Goal: Information Seeking & Learning: Learn about a topic

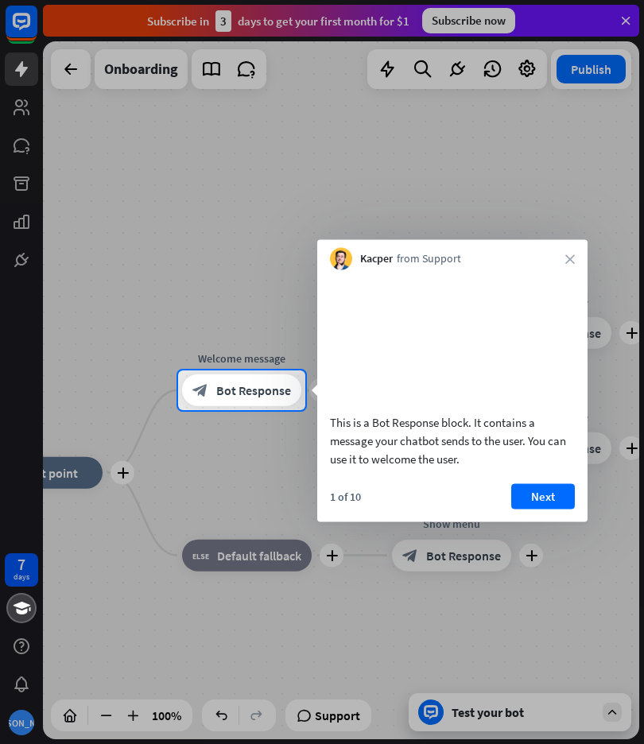
click at [573, 256] on icon "close" at bounding box center [570, 259] width 10 height 10
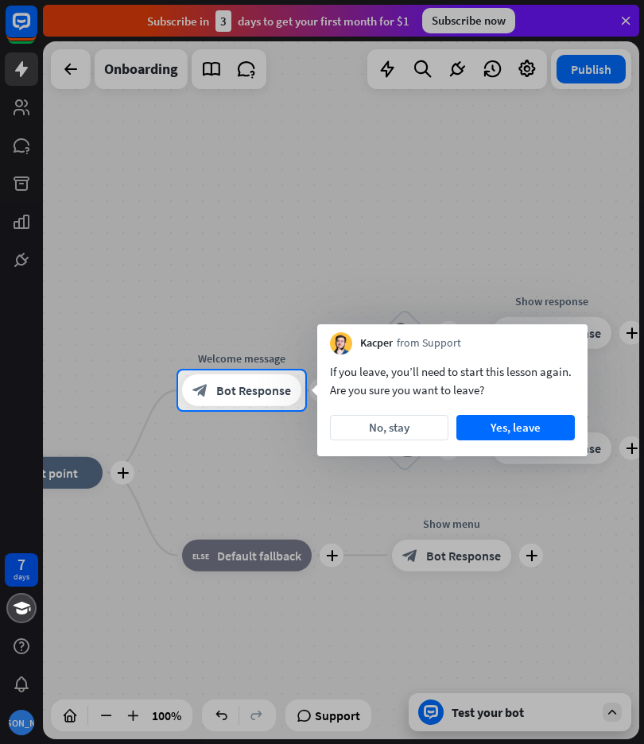
click at [521, 422] on button "Yes, leave" at bounding box center [515, 427] width 118 height 25
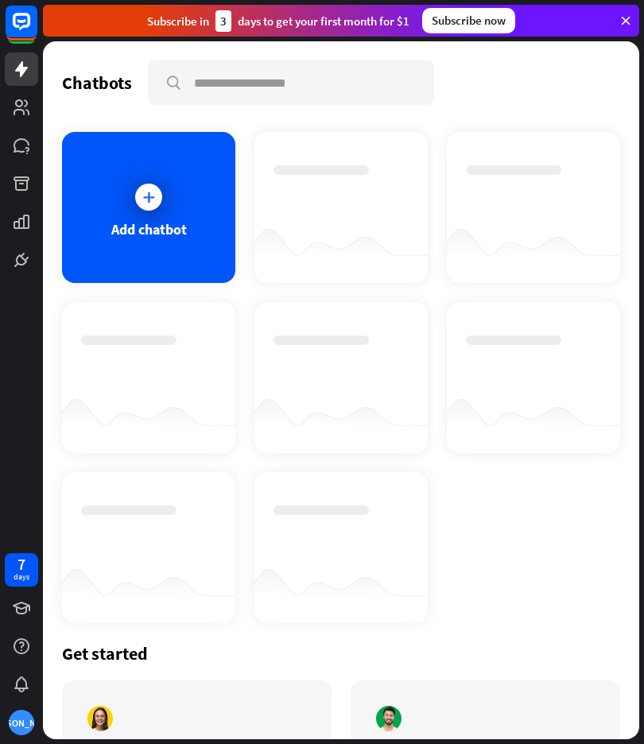
click at [160, 202] on div at bounding box center [148, 197] width 27 height 27
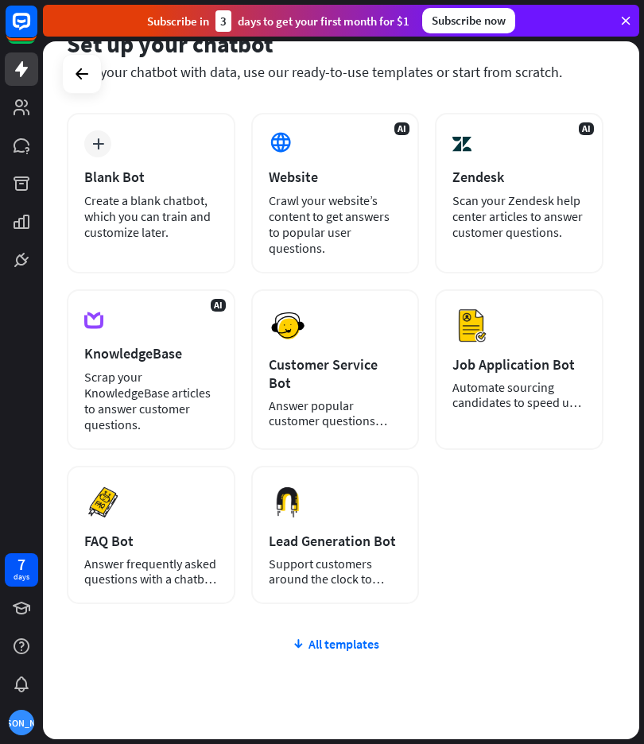
scroll to position [85, 0]
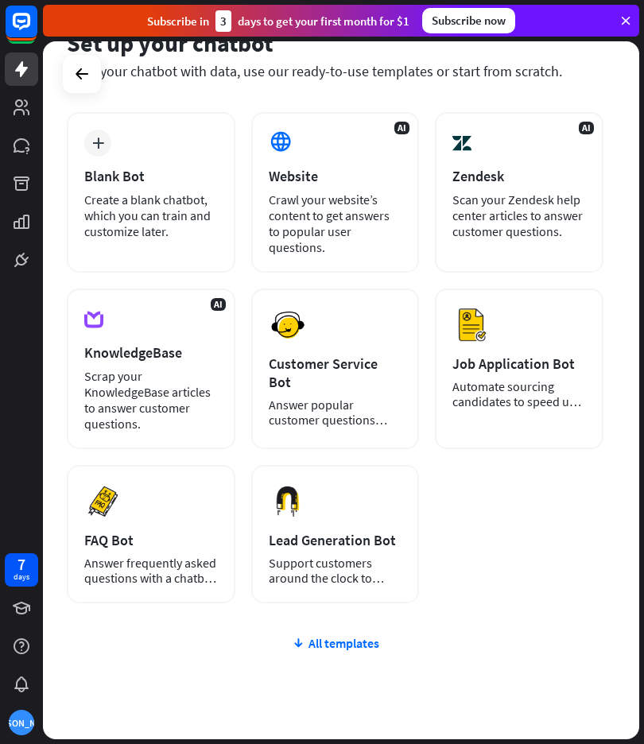
click at [0, 0] on button "Preview" at bounding box center [0, 0] width 0 height 0
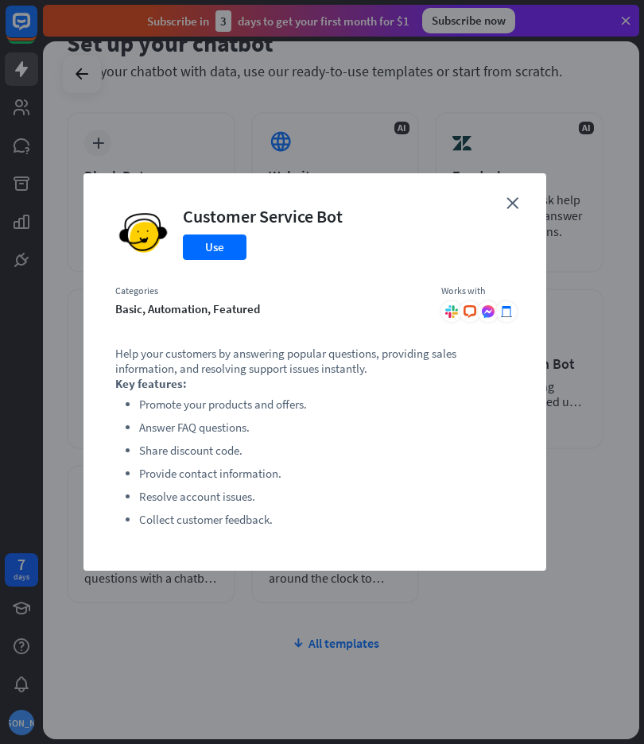
click at [227, 250] on button "Use" at bounding box center [215, 246] width 64 height 25
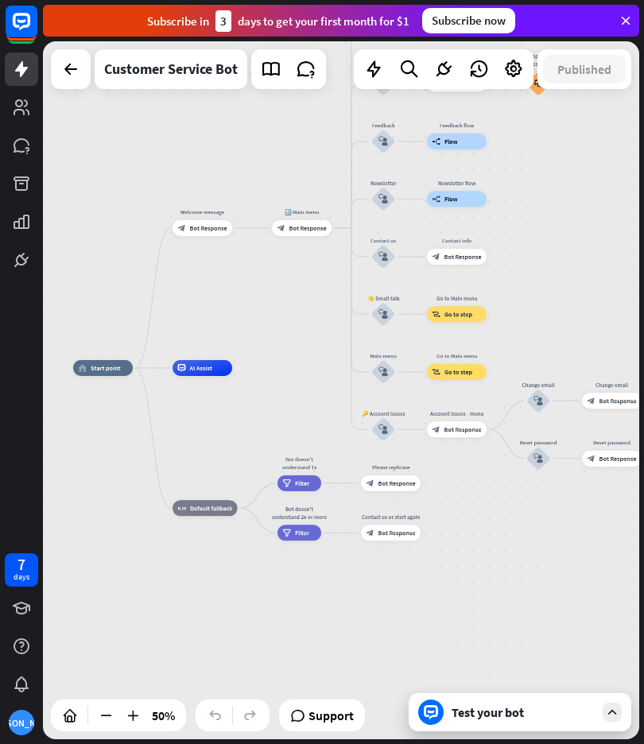
click at [542, 705] on div "Test your bot" at bounding box center [522, 712] width 143 height 16
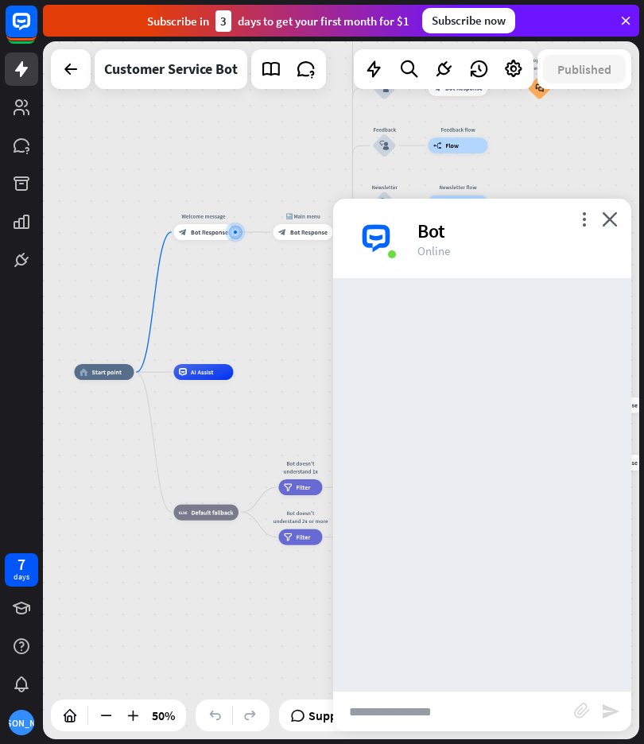
click at [504, 706] on input "text" at bounding box center [453, 712] width 241 height 40
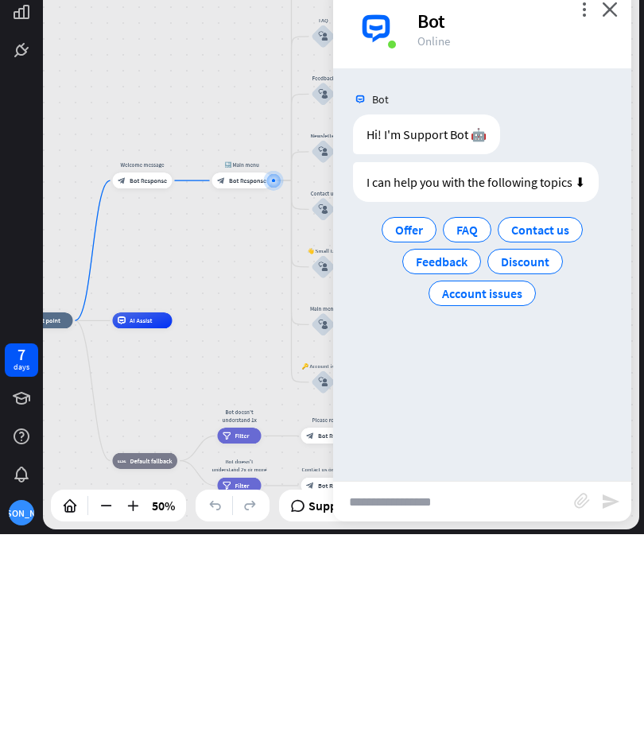
click at [470, 432] on span "FAQ" at bounding box center [466, 440] width 21 height 16
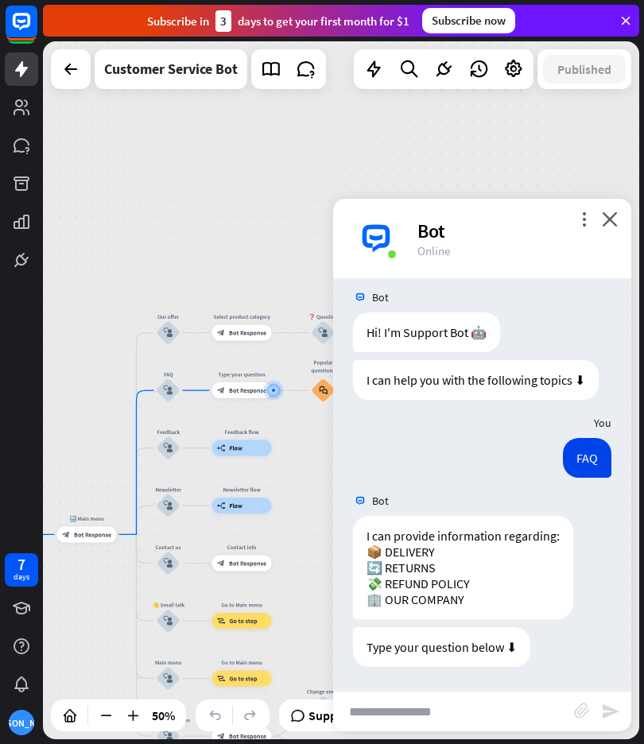
scroll to position [12, 0]
click at [426, 704] on input "text" at bounding box center [453, 712] width 241 height 40
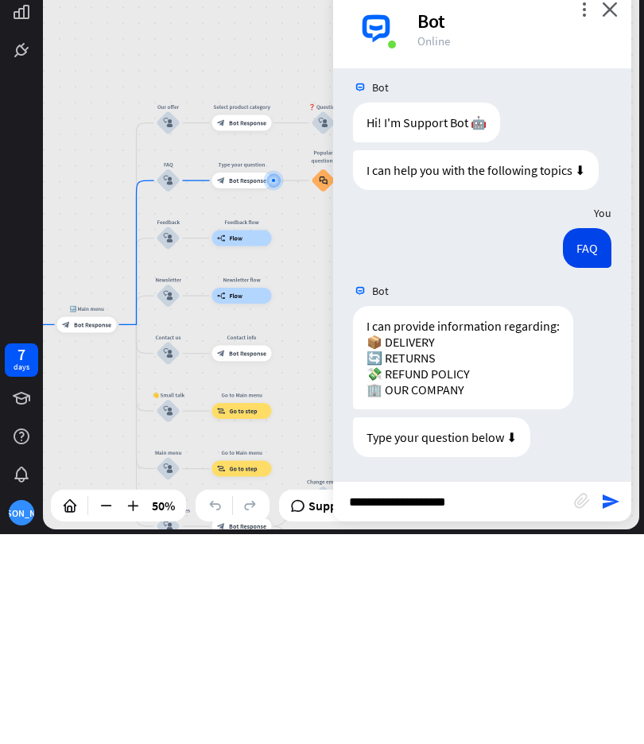
click at [599, 627] on div "Type your question below ⬇ [DATE] 11:56 AM Show JSON" at bounding box center [482, 651] width 298 height 48
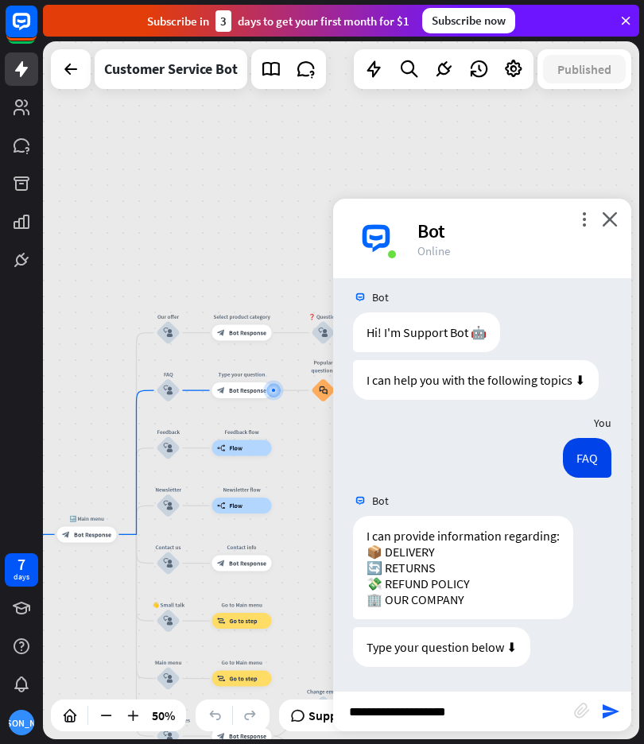
click at [502, 703] on input "**********" at bounding box center [453, 712] width 241 height 40
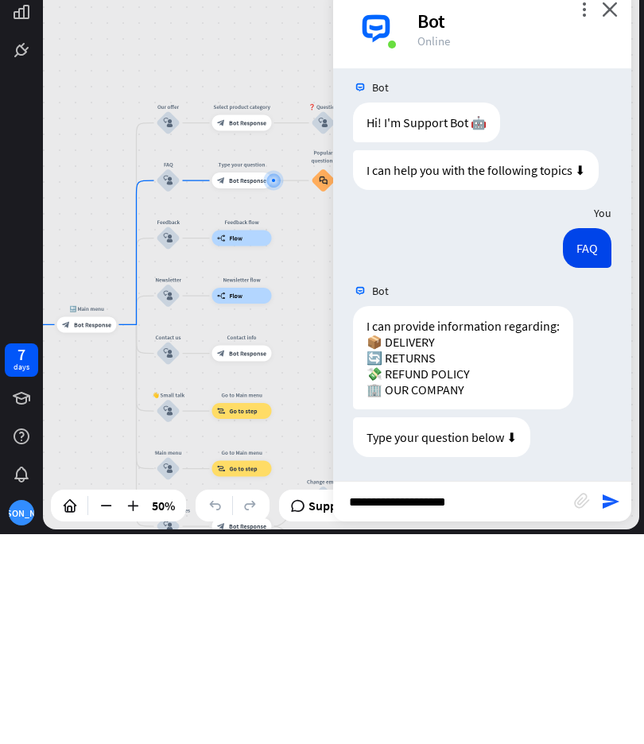
type input "**********"
click at [605, 516] on div "I can provide information regarding: 📦 DELIVERY 🔄 RETURNS 💸 REFUND POLICY 🏢 OUR…" at bounding box center [482, 571] width 298 height 111
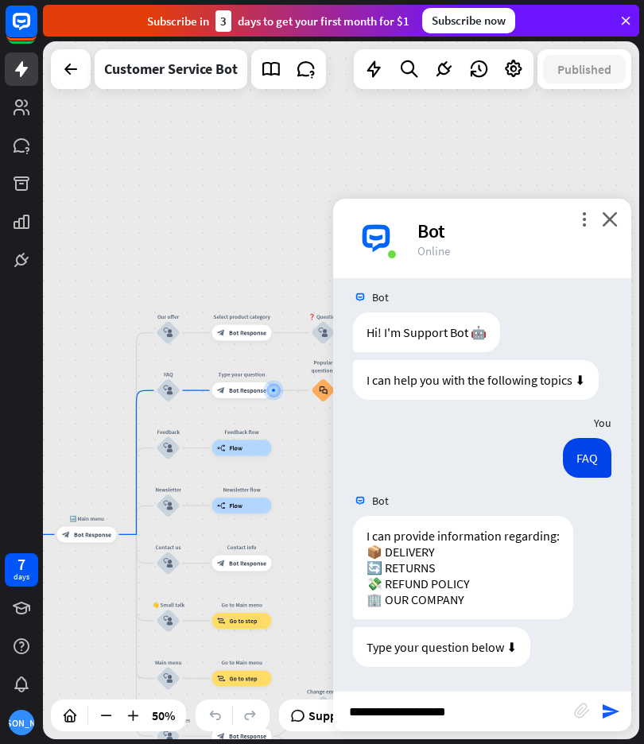
click at [613, 707] on icon "send" at bounding box center [610, 711] width 19 height 19
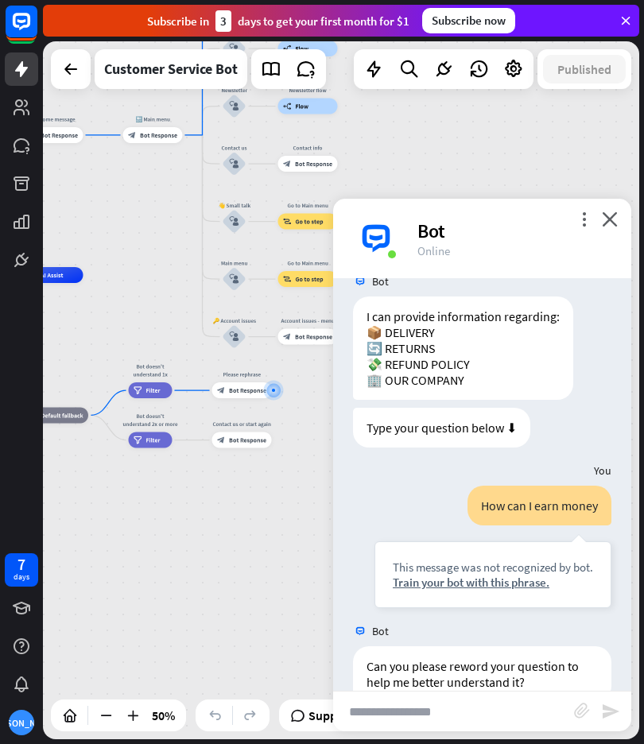
scroll to position [216, 0]
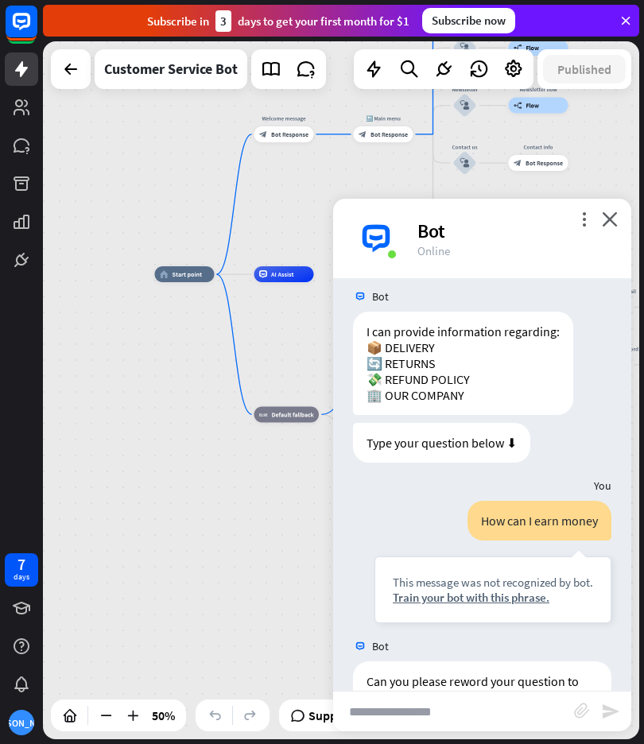
click at [11, 107] on link at bounding box center [21, 107] width 33 height 33
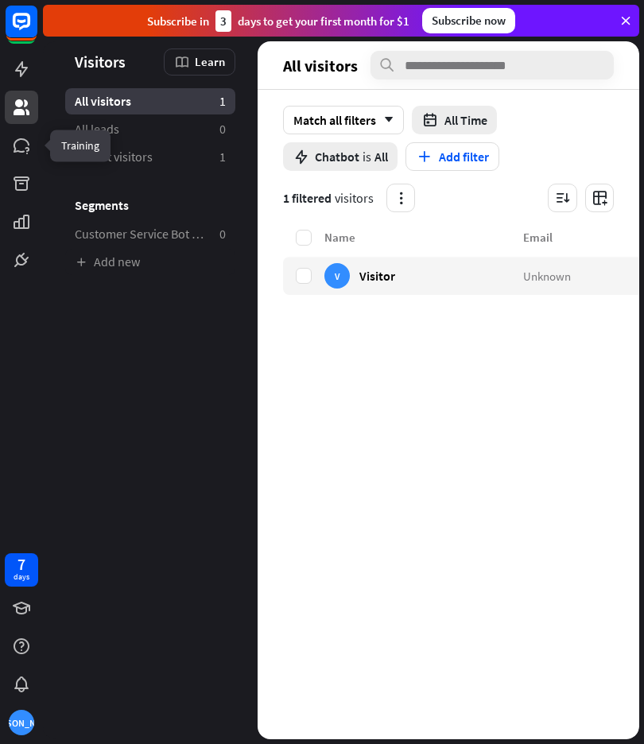
click at [32, 148] on link at bounding box center [21, 145] width 33 height 33
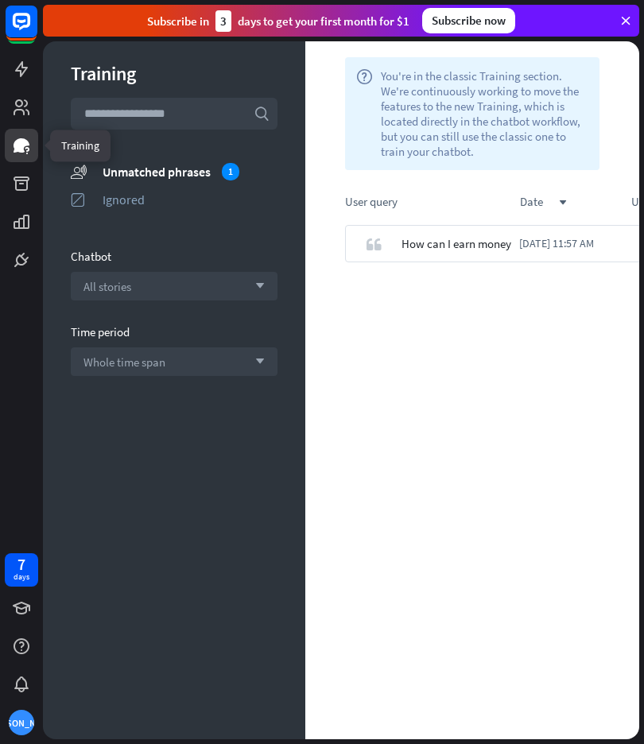
click at [0, 0] on icon at bounding box center [0, 0] width 0 height 0
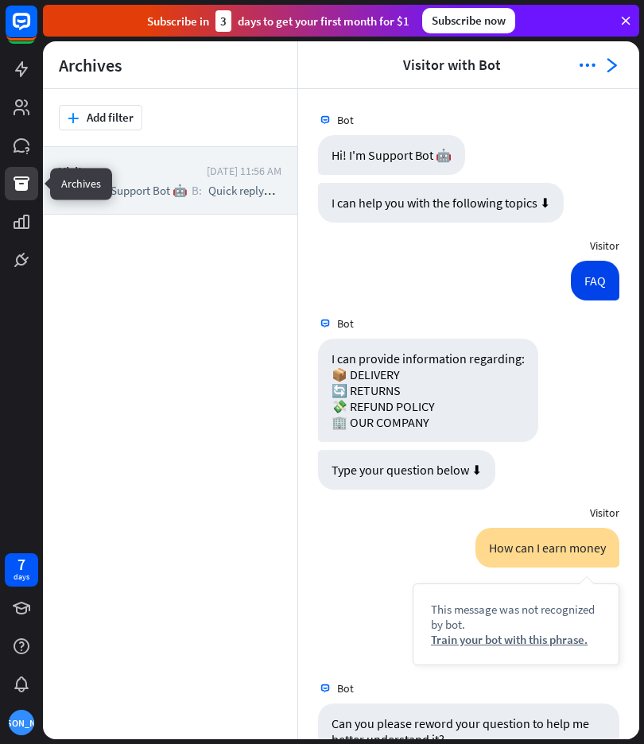
scroll to position [44, 0]
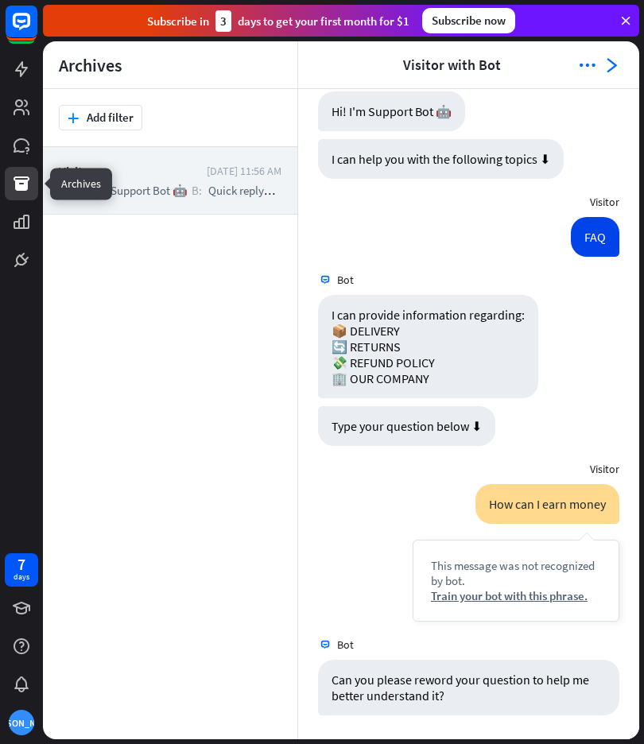
click at [0, 0] on icon at bounding box center [0, 0] width 0 height 0
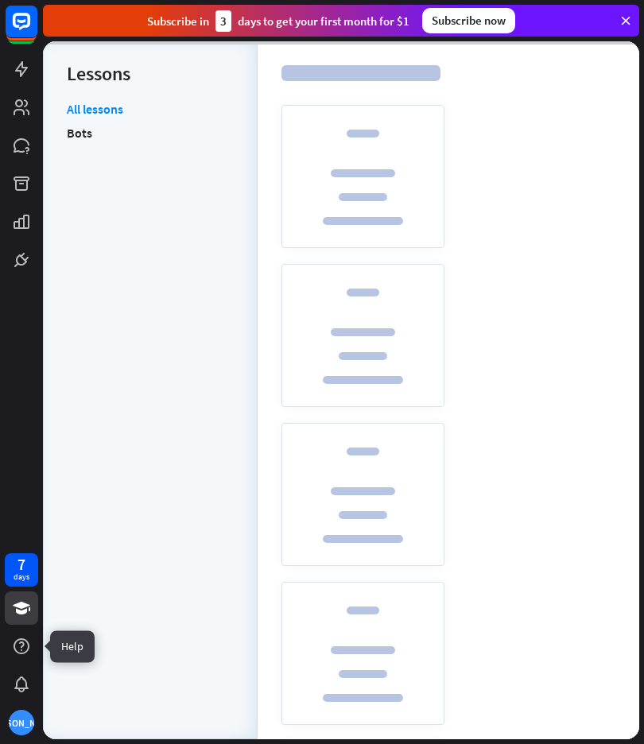
click at [0, 0] on icon at bounding box center [0, 0] width 0 height 0
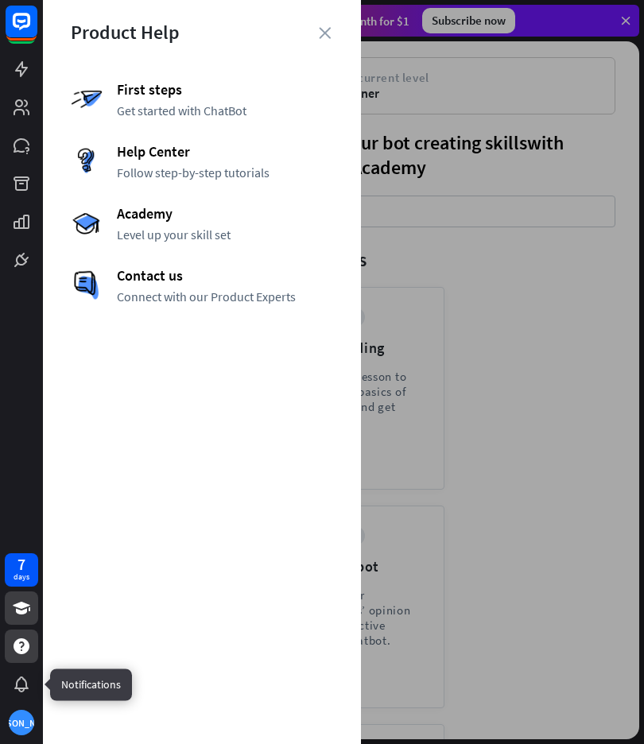
click at [0, 0] on icon at bounding box center [0, 0] width 0 height 0
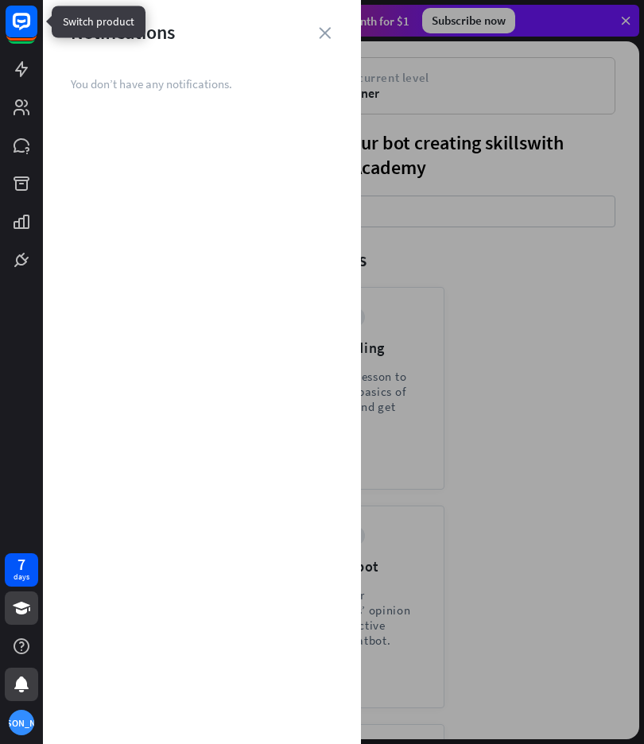
click at [13, 31] on rect at bounding box center [22, 22] width 32 height 32
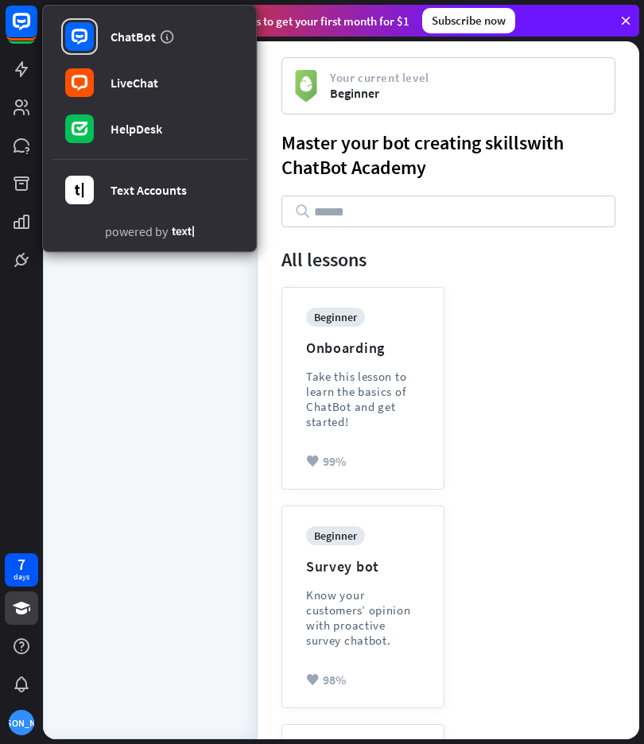
click at [131, 351] on div "All lessons Bots" at bounding box center [150, 412] width 167 height 622
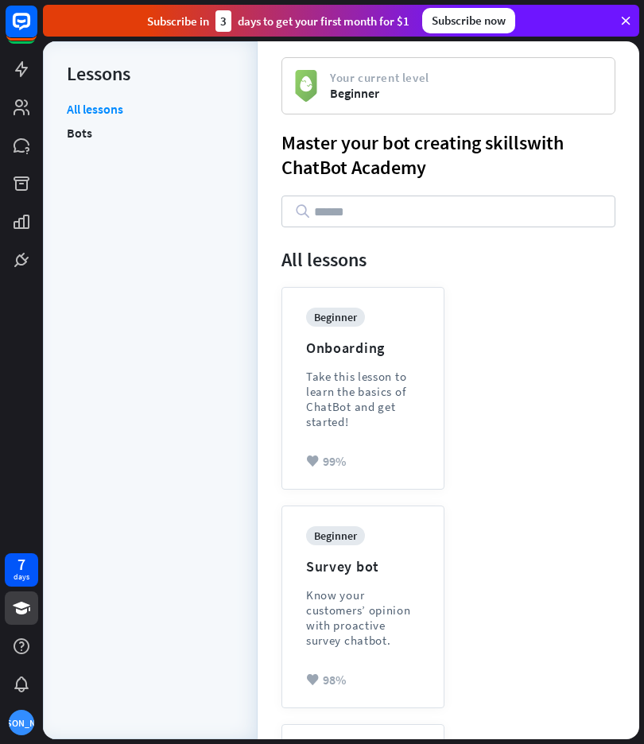
click at [402, 376] on div "Take this lesson to learn the basics of ChatBot and get started!" at bounding box center [363, 399] width 114 height 60
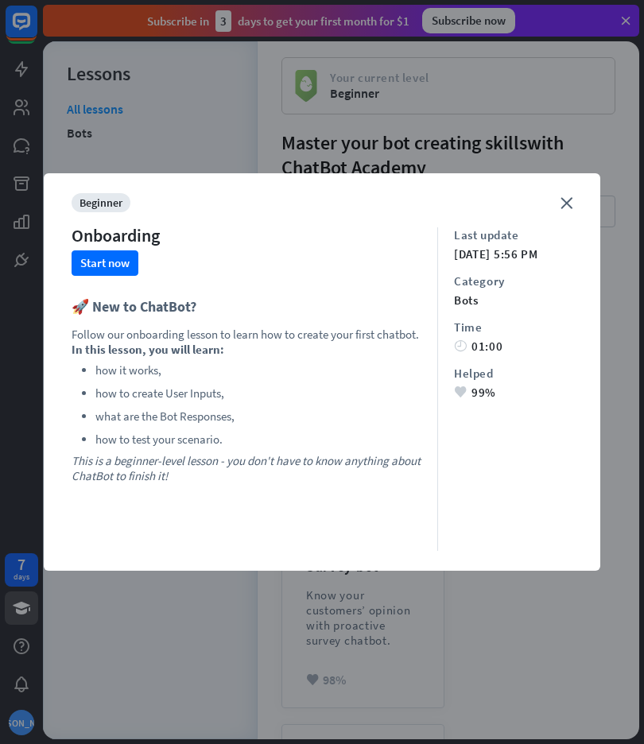
click at [125, 254] on button "Start now" at bounding box center [105, 262] width 67 height 25
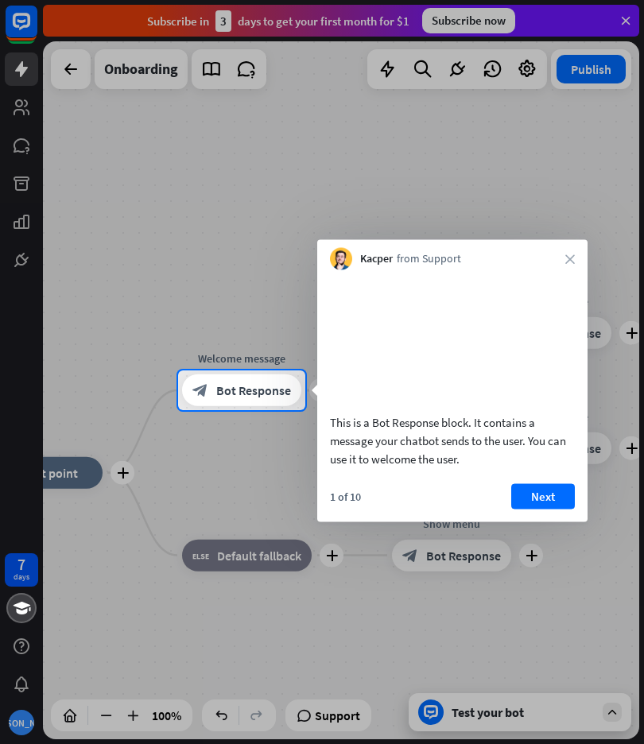
click at [552, 509] on button "Next" at bounding box center [543, 495] width 64 height 25
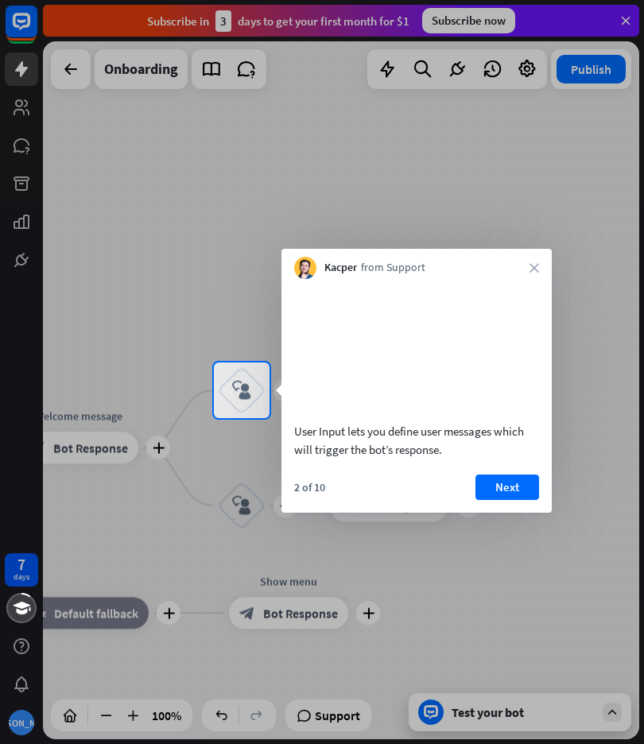
click at [505, 500] on button "Next" at bounding box center [507, 487] width 64 height 25
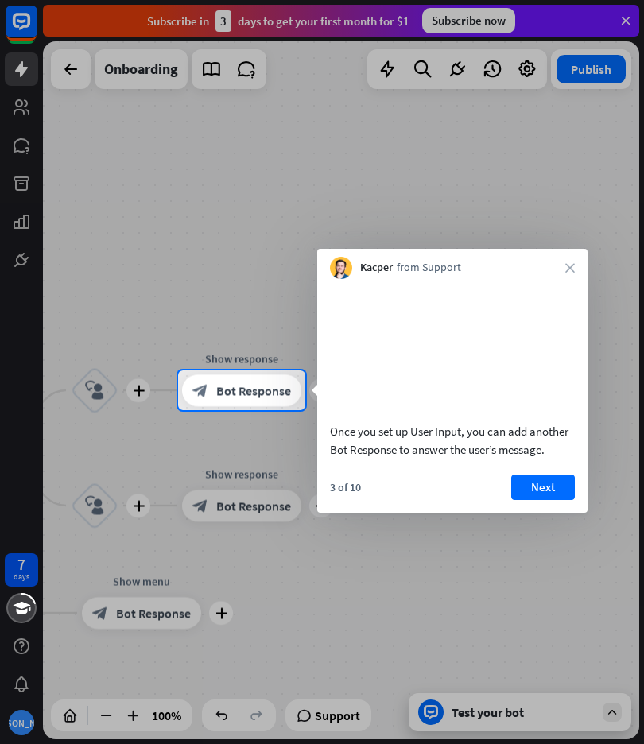
click at [548, 500] on button "Next" at bounding box center [543, 487] width 64 height 25
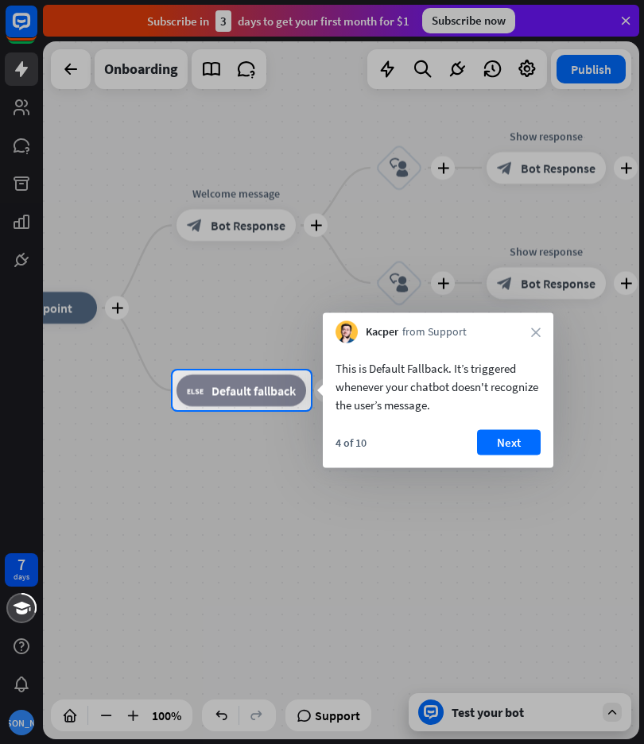
click at [519, 433] on button "Next" at bounding box center [509, 442] width 64 height 25
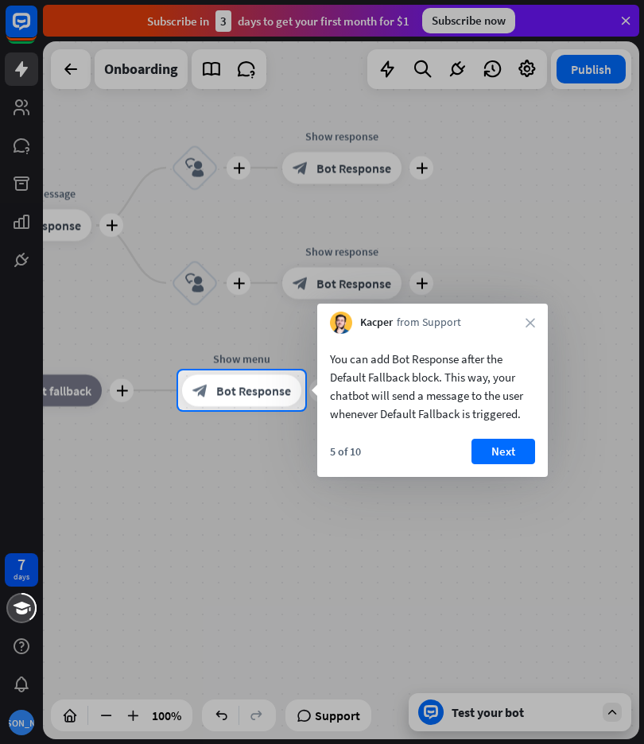
click at [503, 453] on button "Next" at bounding box center [503, 451] width 64 height 25
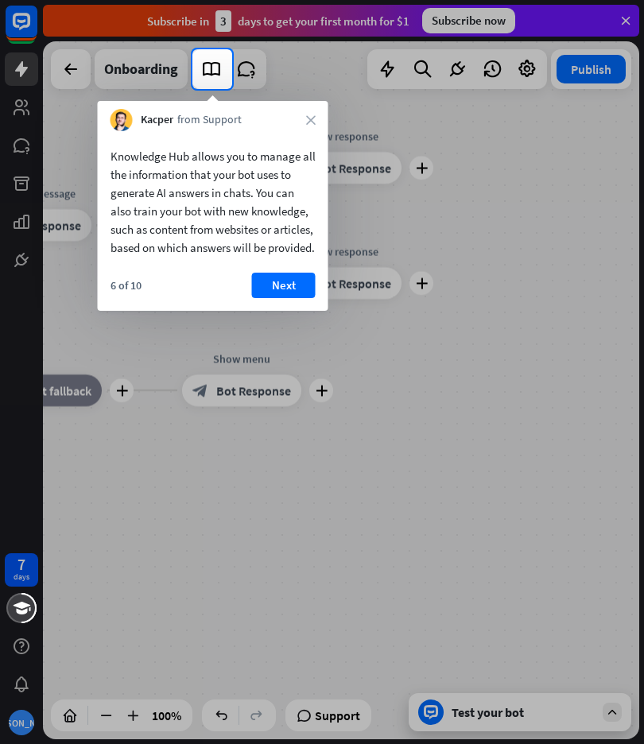
click at [507, 421] on div at bounding box center [322, 416] width 644 height 655
click at [302, 293] on button "Next" at bounding box center [284, 285] width 64 height 25
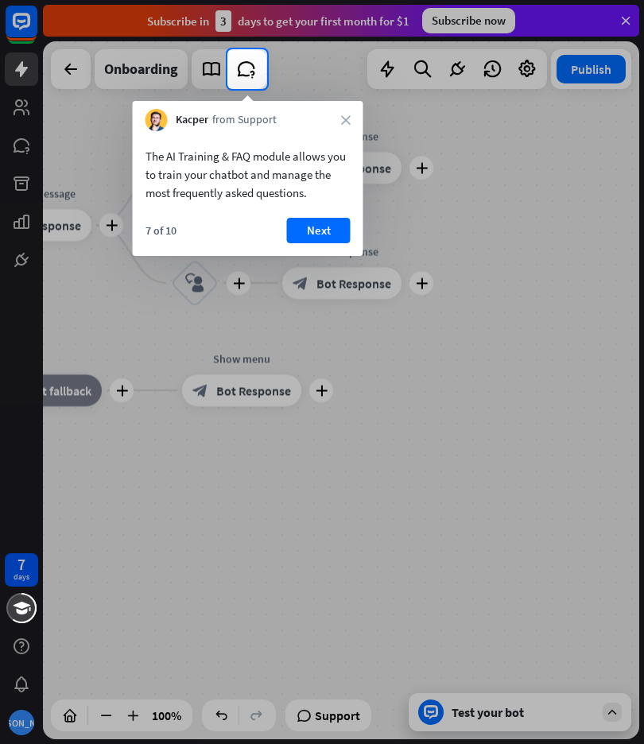
click at [326, 225] on button "Next" at bounding box center [319, 230] width 64 height 25
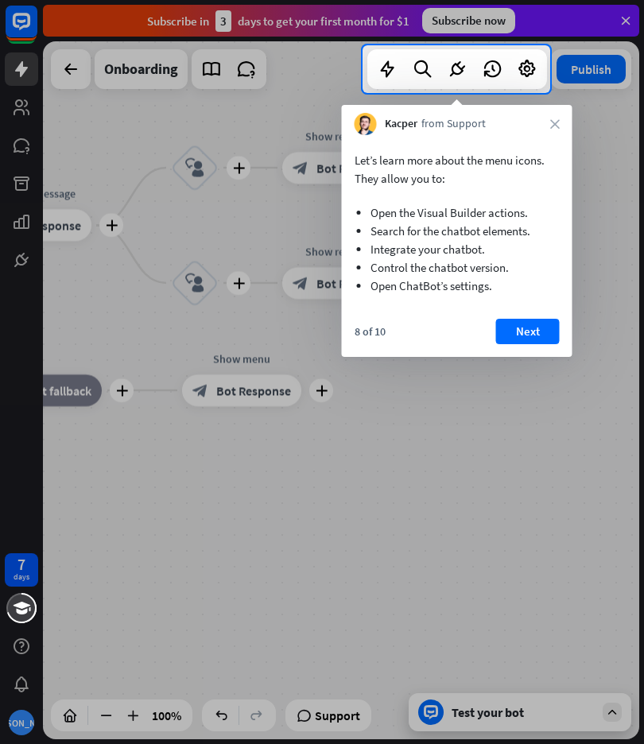
click at [550, 332] on button "Next" at bounding box center [528, 331] width 64 height 25
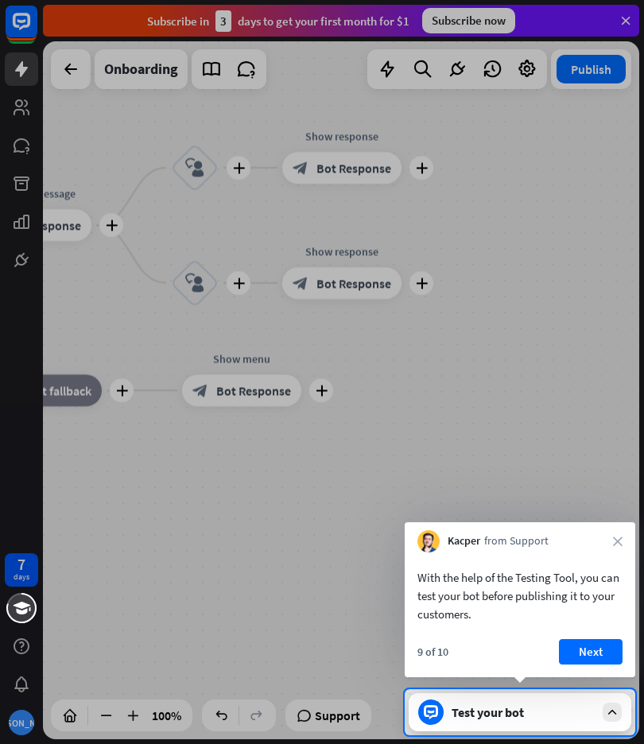
click at [599, 646] on button "Next" at bounding box center [591, 651] width 64 height 25
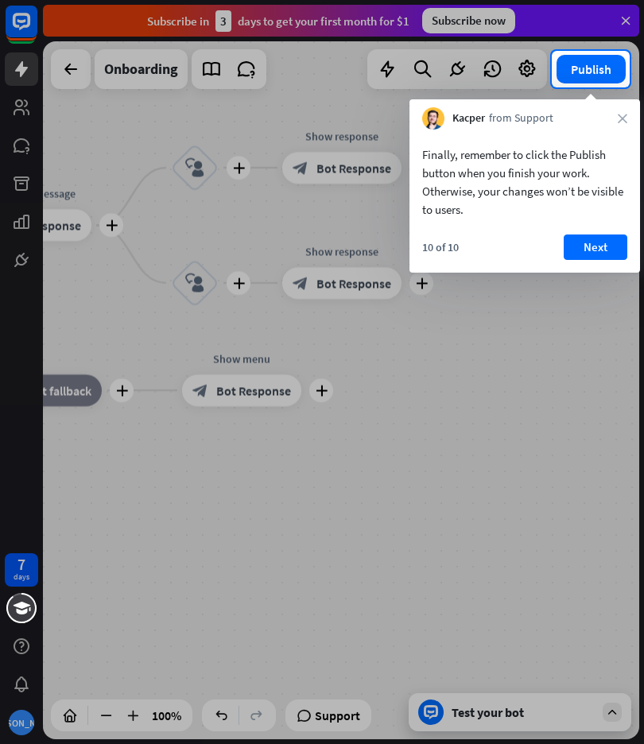
click at [600, 252] on button "Next" at bounding box center [596, 246] width 64 height 25
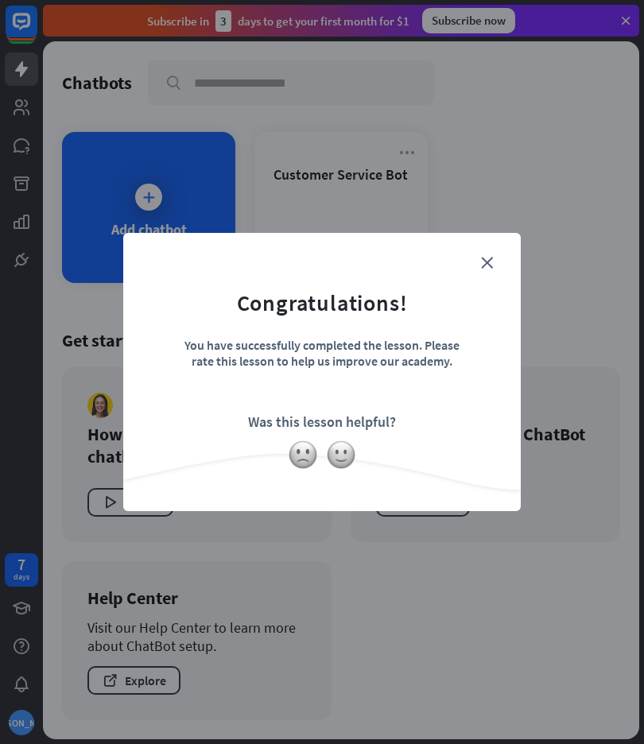
click at [492, 258] on icon "close" at bounding box center [487, 263] width 12 height 12
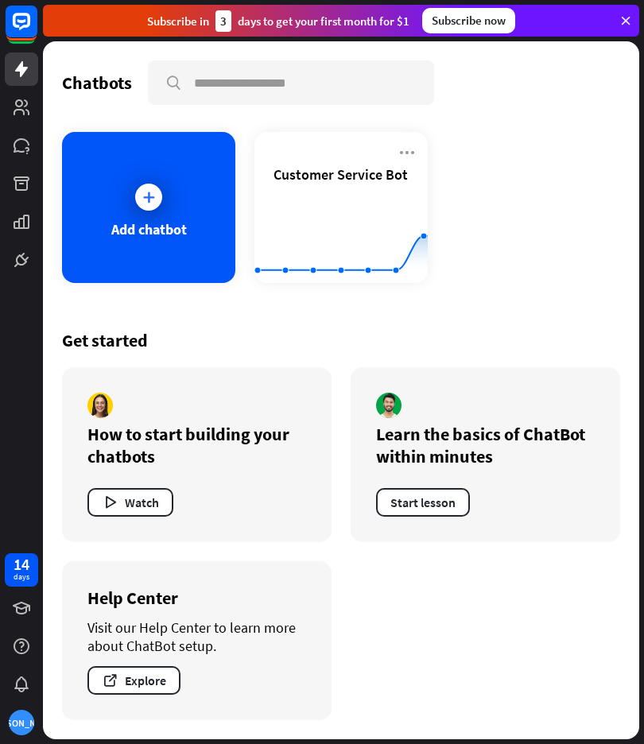
click at [533, 469] on div "Learn the basics of ChatBot within minutes Start lesson" at bounding box center [485, 454] width 269 height 175
click at [432, 494] on button "Start lesson" at bounding box center [423, 502] width 94 height 29
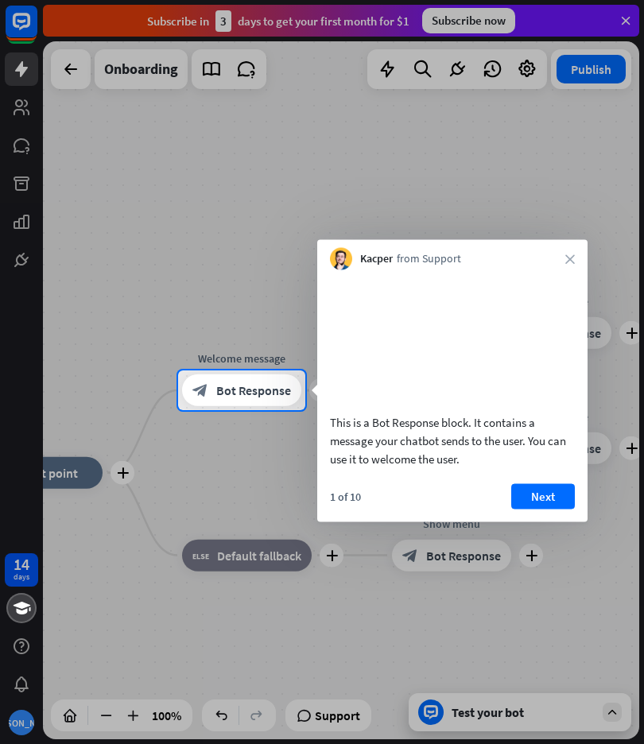
click at [553, 509] on button "Next" at bounding box center [543, 495] width 64 height 25
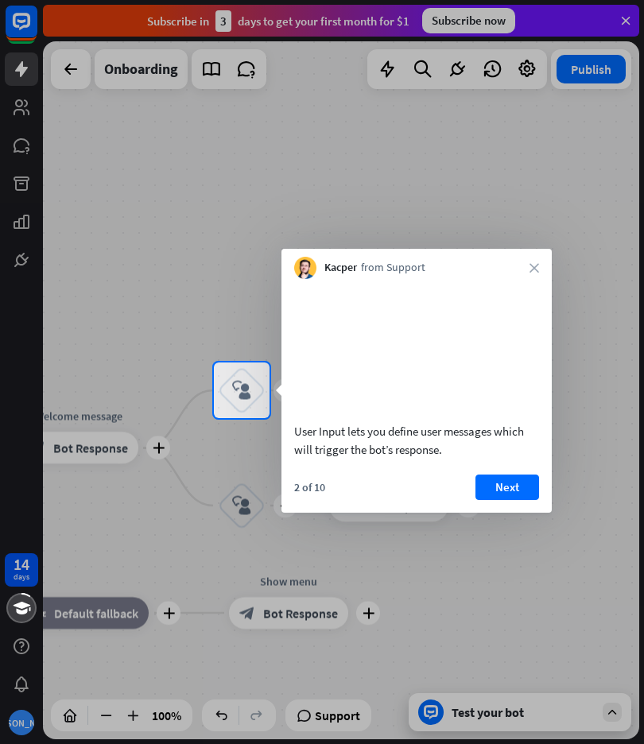
click at [517, 500] on button "Next" at bounding box center [507, 487] width 64 height 25
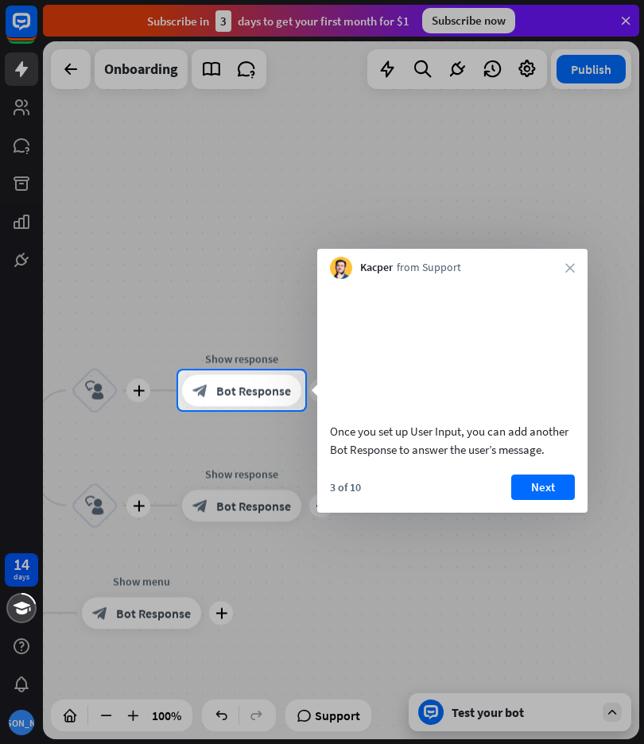
click at [549, 500] on button "Next" at bounding box center [543, 487] width 64 height 25
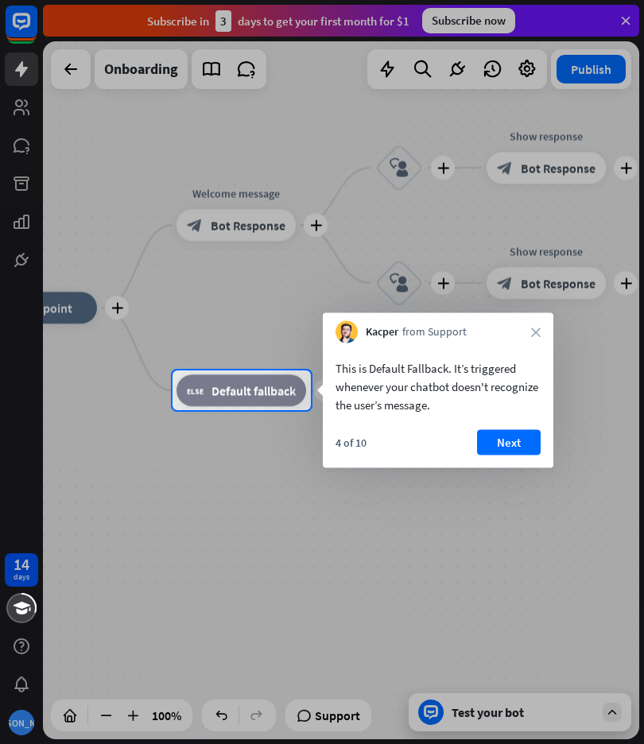
click at [520, 434] on button "Next" at bounding box center [509, 442] width 64 height 25
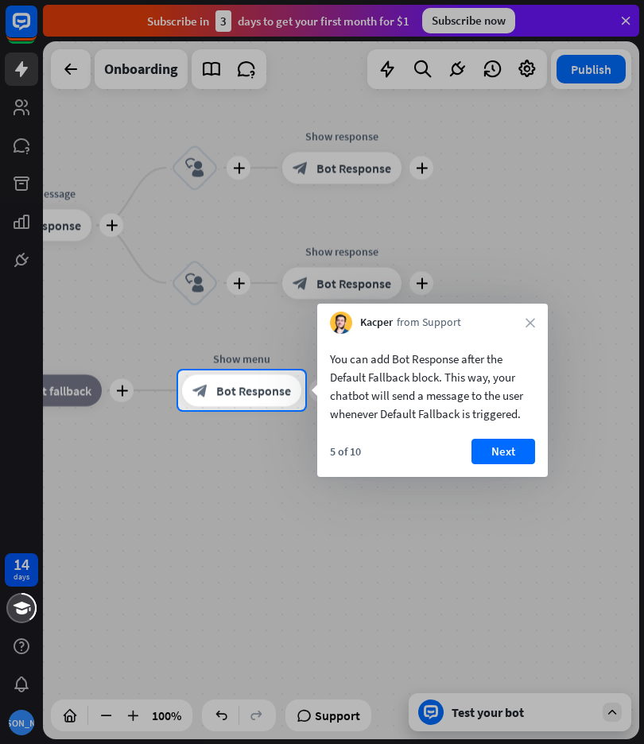
click at [506, 445] on button "Next" at bounding box center [503, 451] width 64 height 25
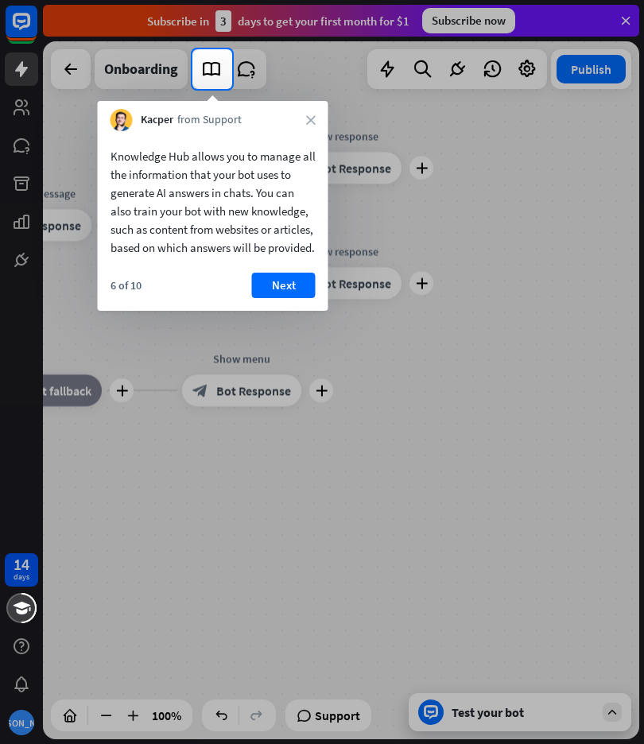
click at [288, 293] on button "Next" at bounding box center [284, 285] width 64 height 25
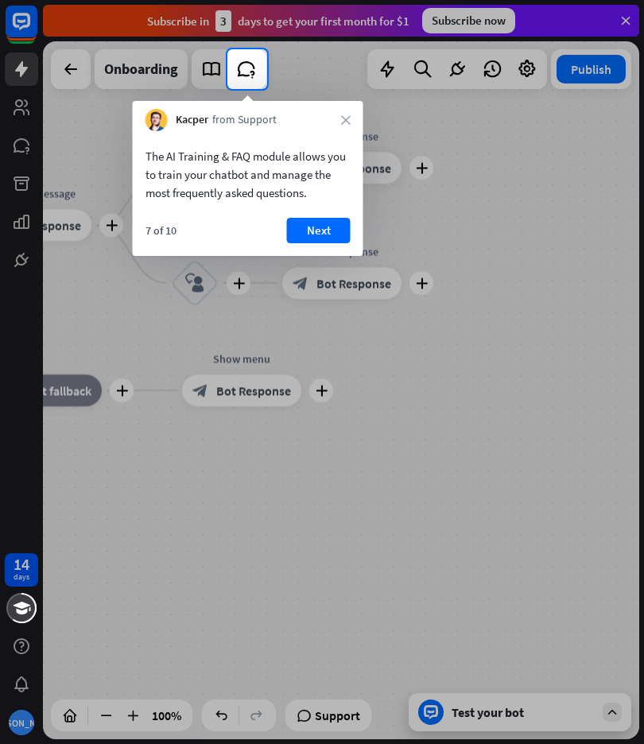
click at [326, 225] on button "Next" at bounding box center [319, 230] width 64 height 25
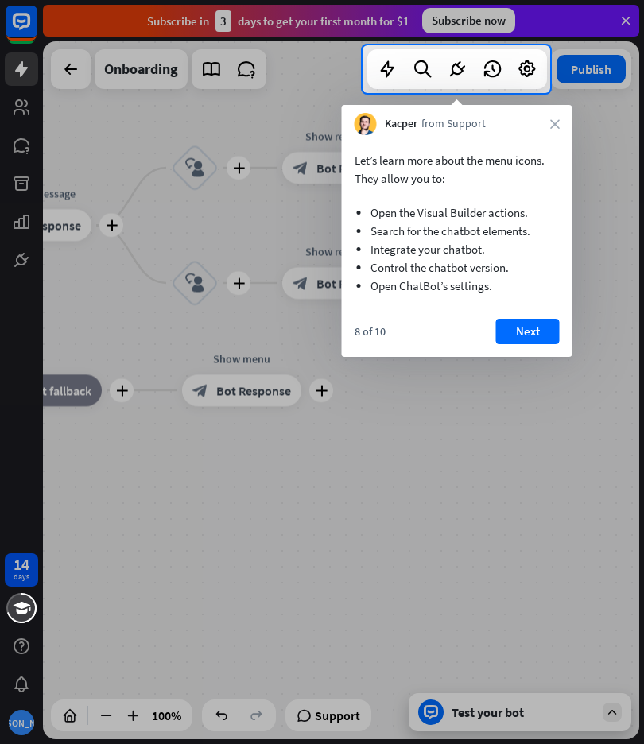
click at [533, 302] on ul "Open the Visual Builder actions. Search for the chatbot elements. Integrate you…" at bounding box center [457, 245] width 205 height 115
click at [548, 331] on button "Next" at bounding box center [528, 331] width 64 height 25
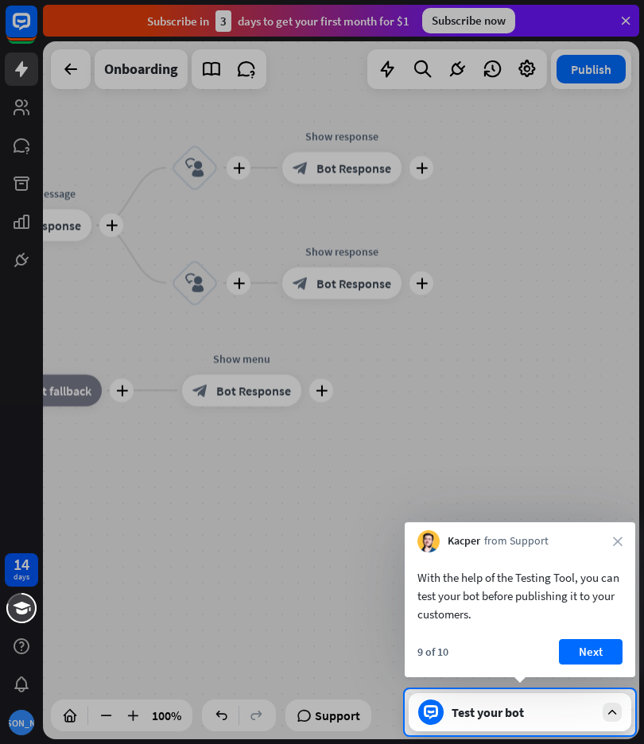
click at [591, 651] on button "Next" at bounding box center [591, 651] width 64 height 25
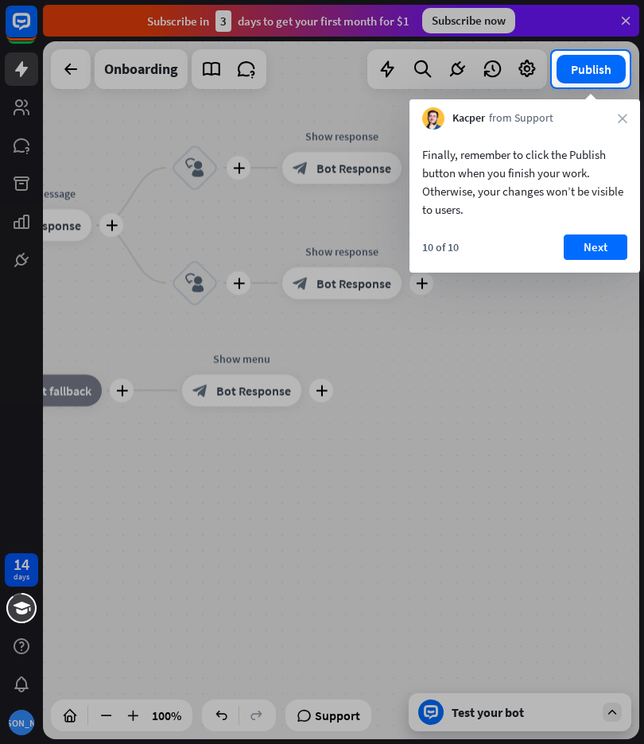
click at [589, 245] on button "Next" at bounding box center [596, 246] width 64 height 25
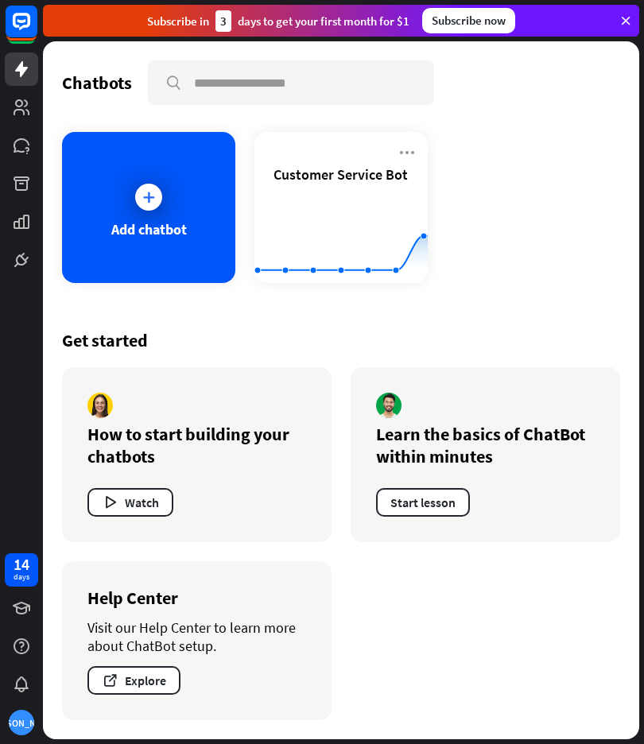
click at [203, 256] on div "Add chatbot" at bounding box center [148, 207] width 173 height 151
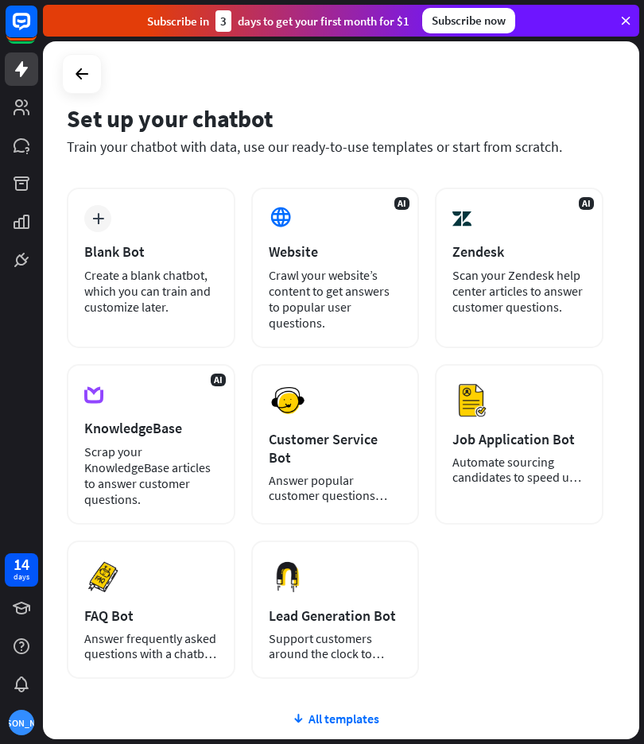
scroll to position [8, 0]
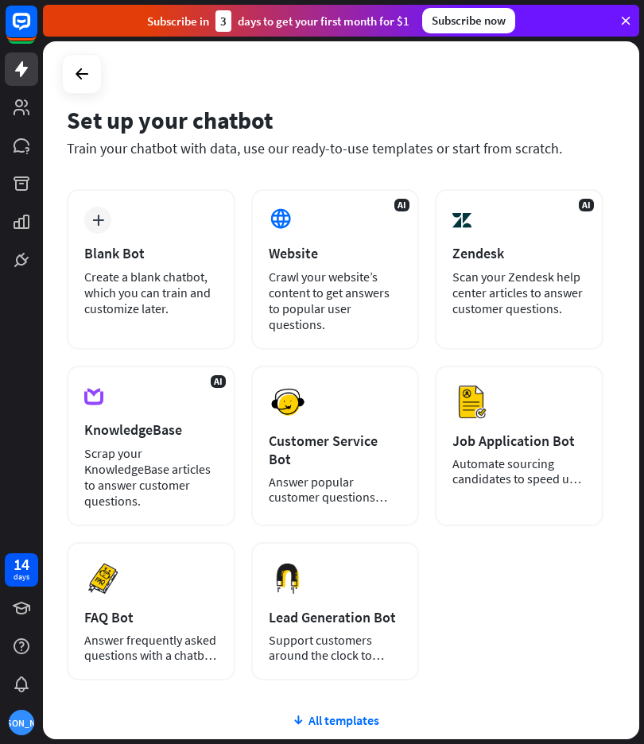
click at [169, 277] on div "Create a blank chatbot, which you can train and customize later." at bounding box center [151, 293] width 134 height 48
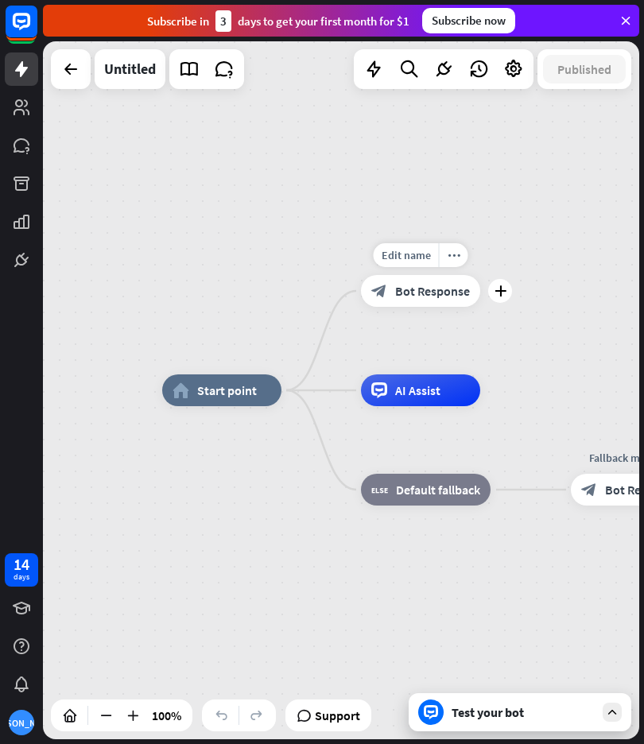
click at [499, 294] on icon "plus" at bounding box center [500, 290] width 12 height 11
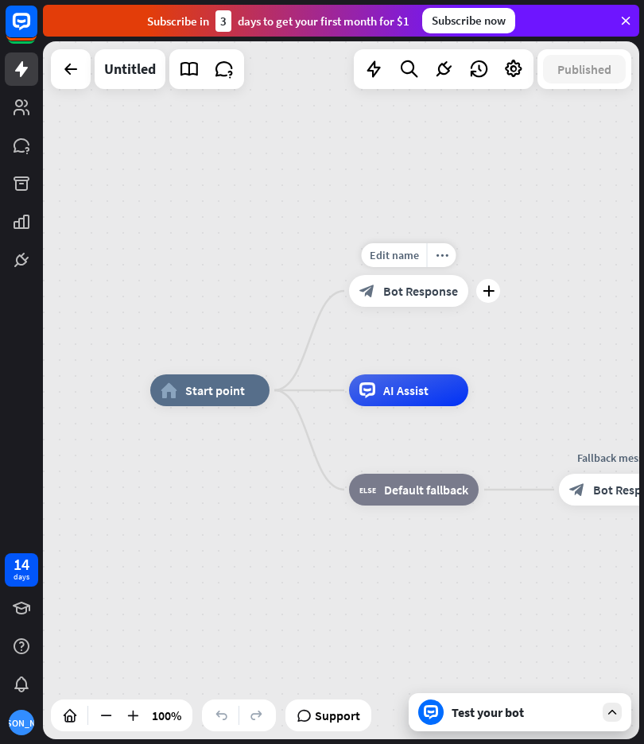
click at [489, 297] on div "plus" at bounding box center [488, 291] width 24 height 24
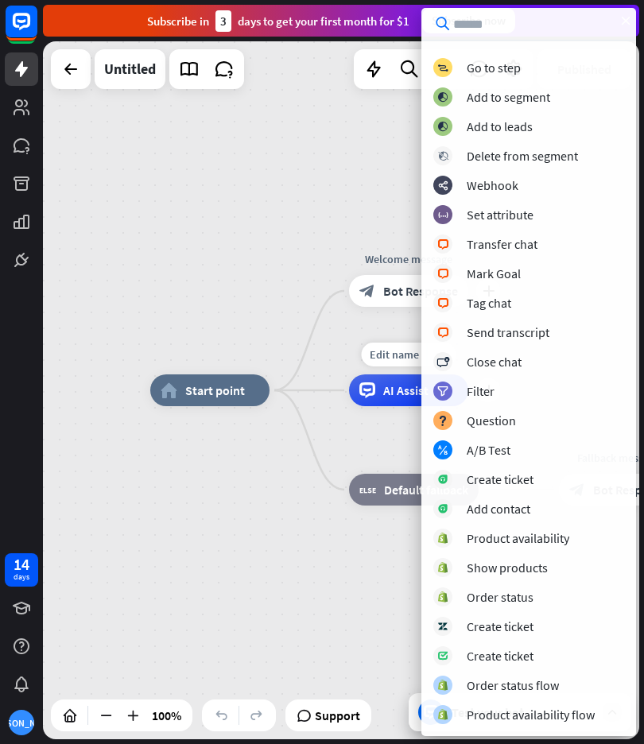
scroll to position [200, 0]
